Goal: Find specific page/section: Find specific page/section

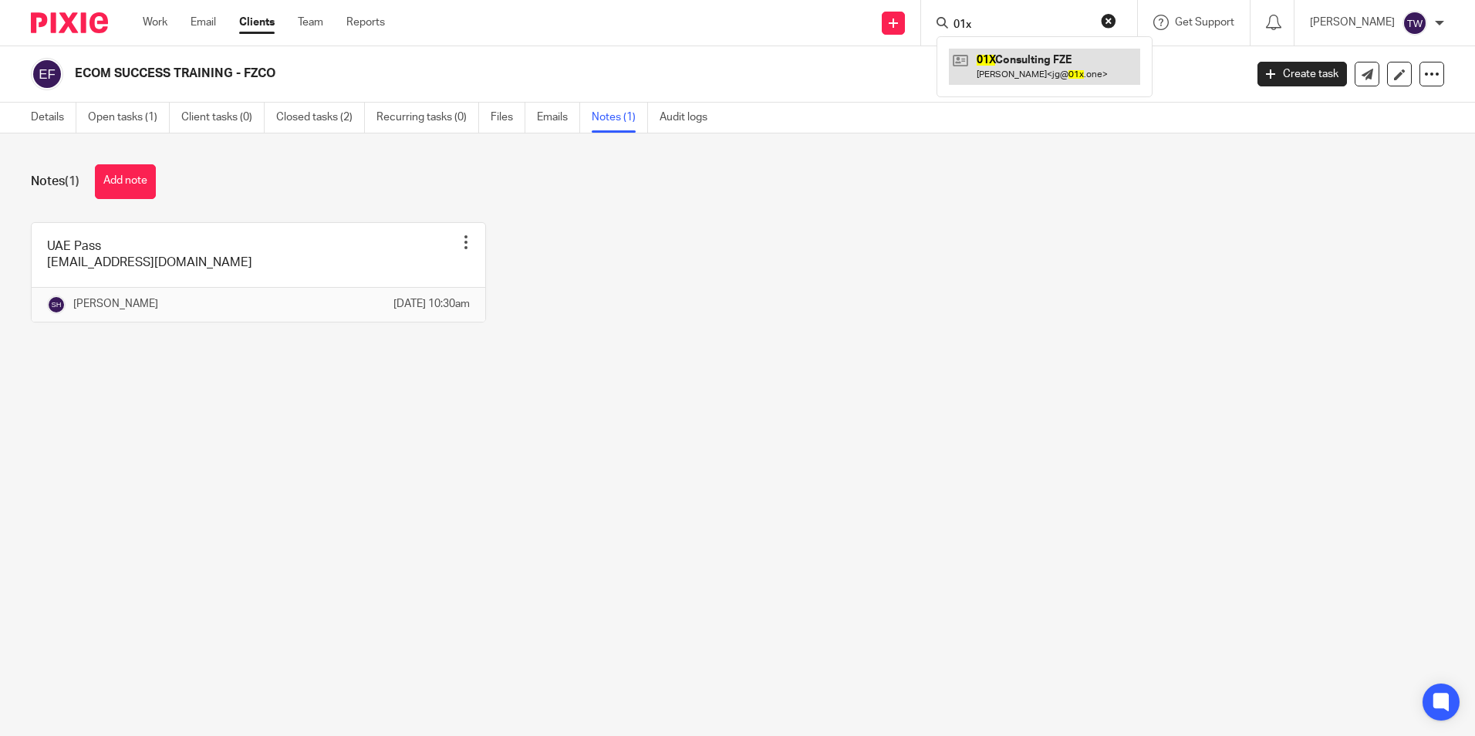
type input "01x"
click at [1083, 61] on link at bounding box center [1044, 66] width 191 height 35
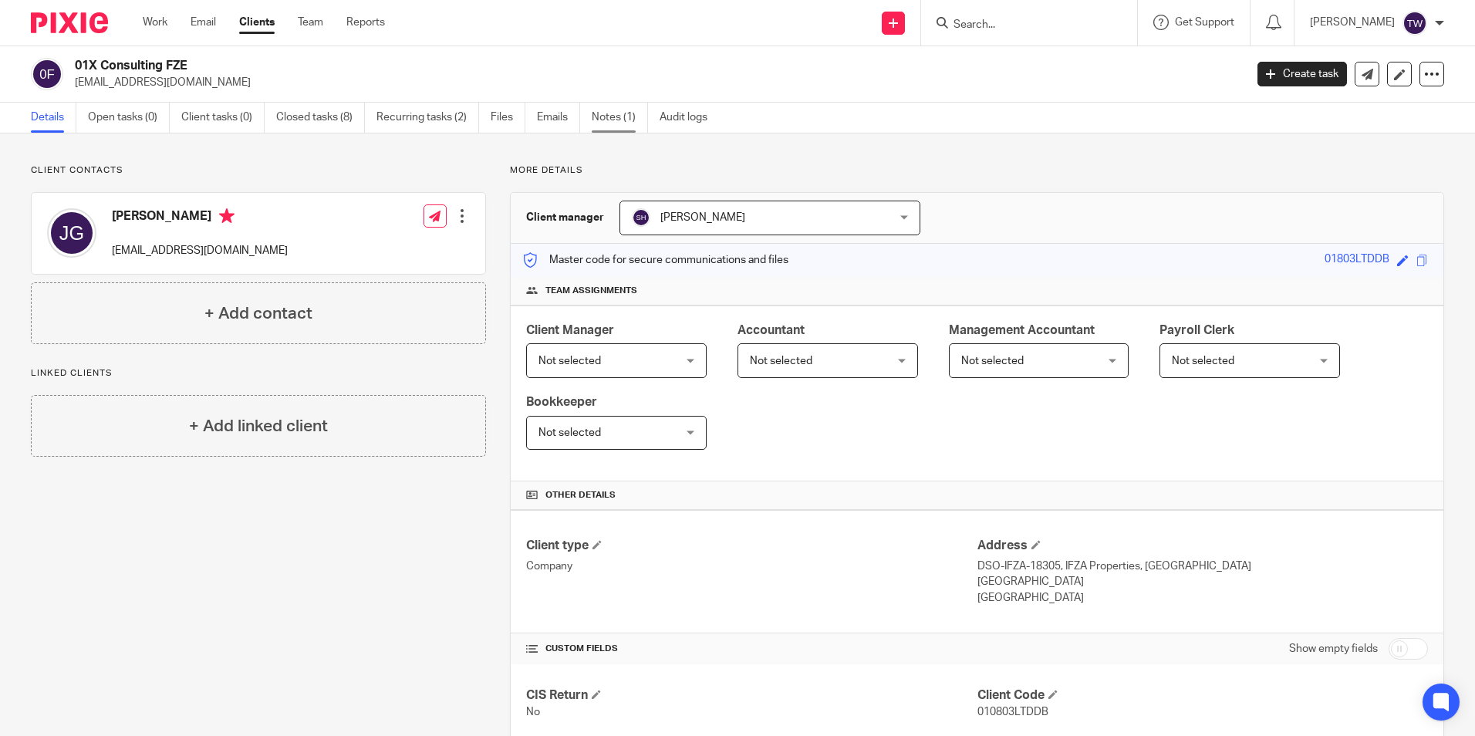
click at [613, 112] on link "Notes (1)" at bounding box center [620, 118] width 56 height 30
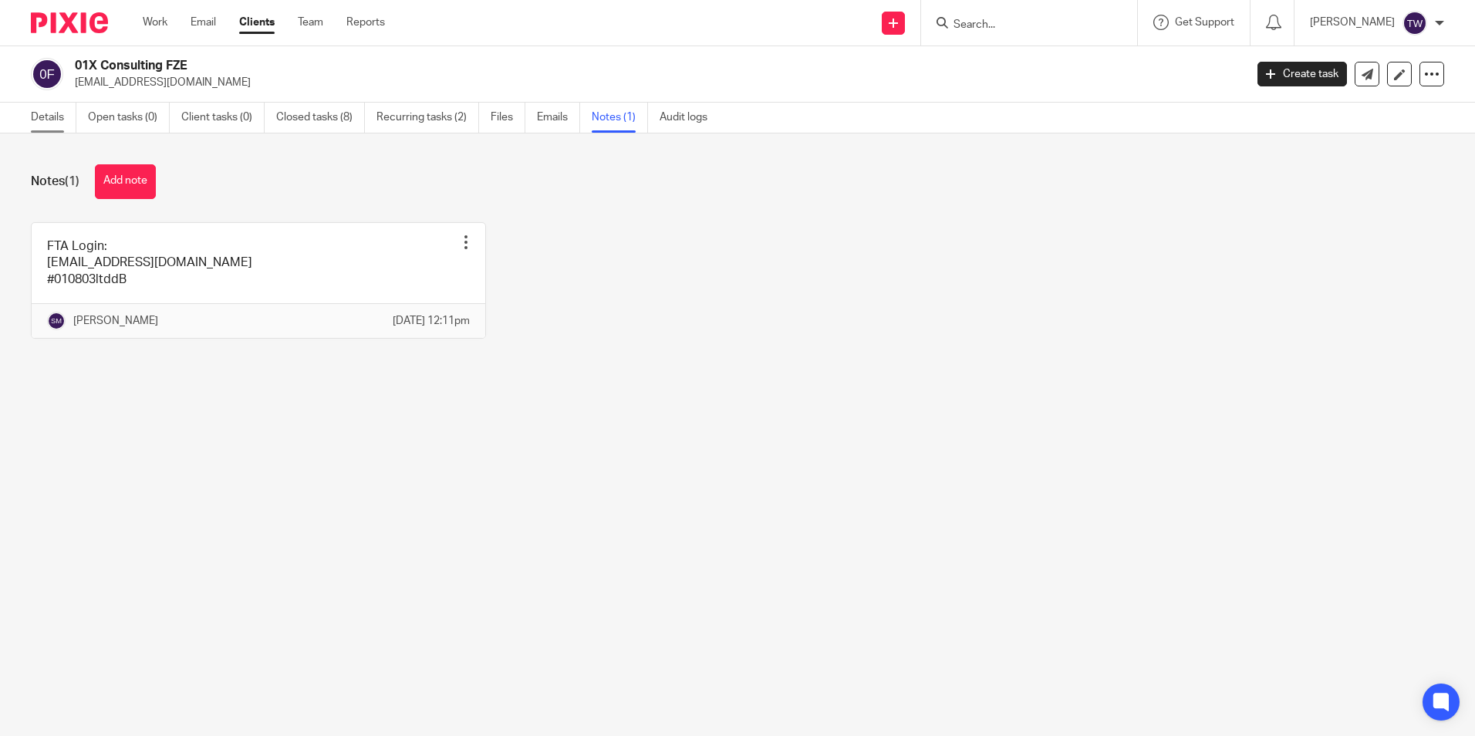
click at [36, 119] on link "Details" at bounding box center [54, 118] width 46 height 30
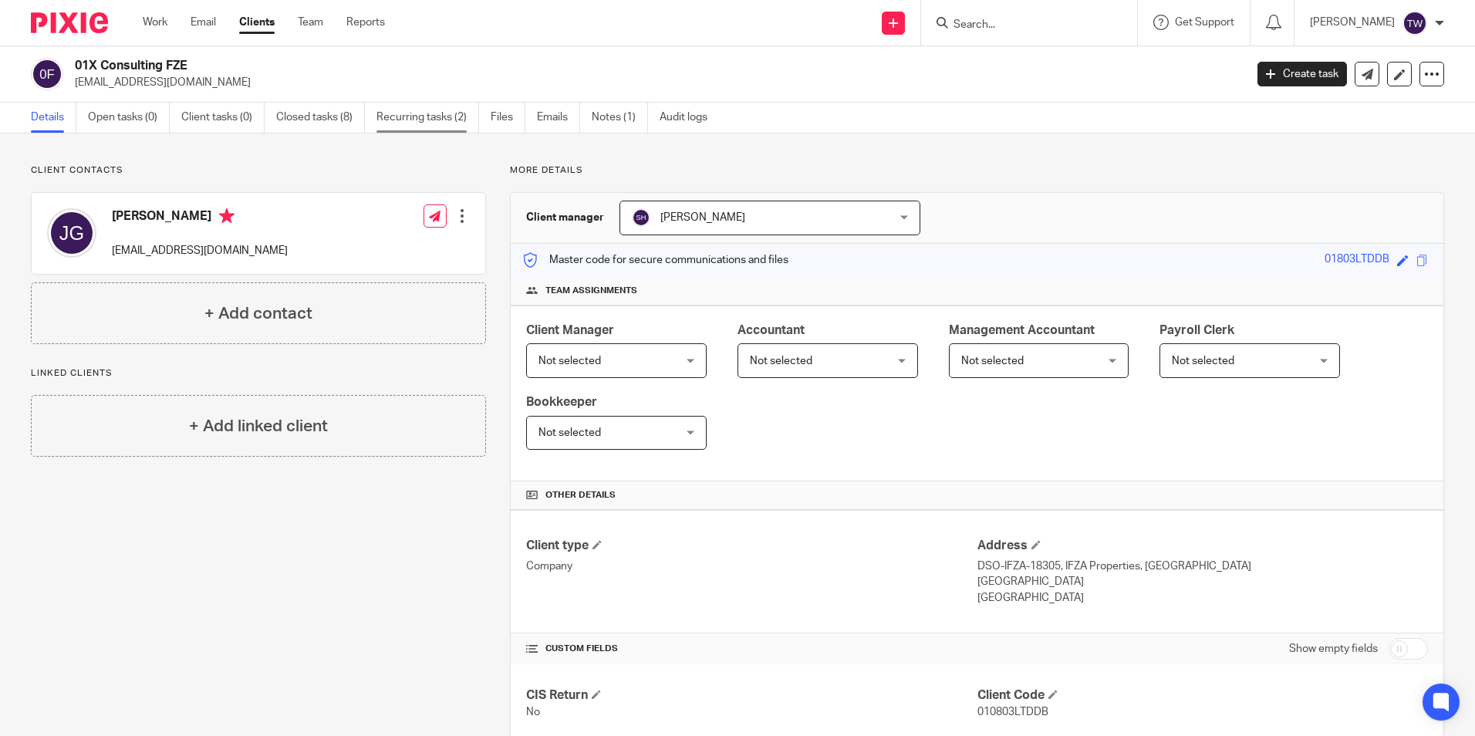
click at [418, 111] on link "Recurring tasks (2)" at bounding box center [427, 118] width 103 height 30
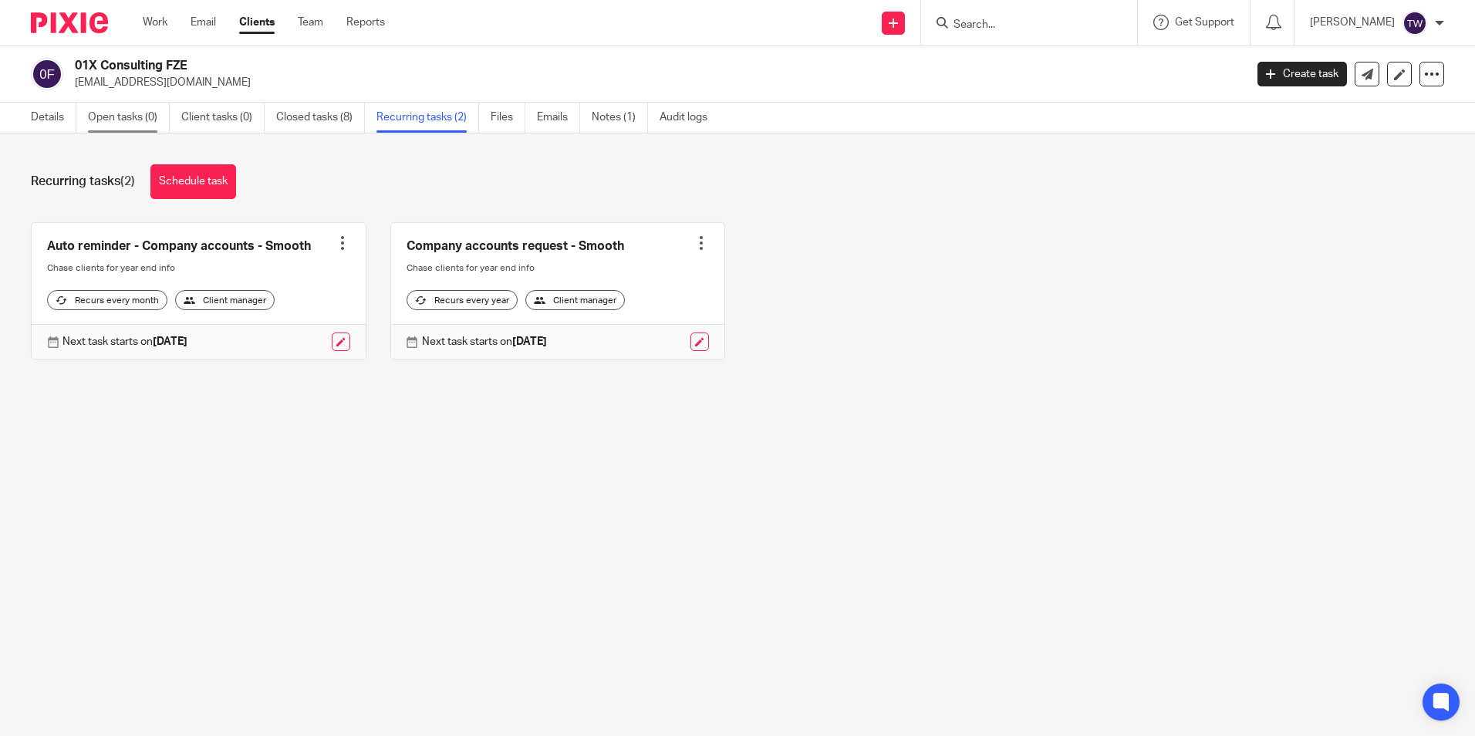
click at [133, 114] on link "Open tasks (0)" at bounding box center [129, 118] width 82 height 30
